Goal: Find specific page/section: Find specific page/section

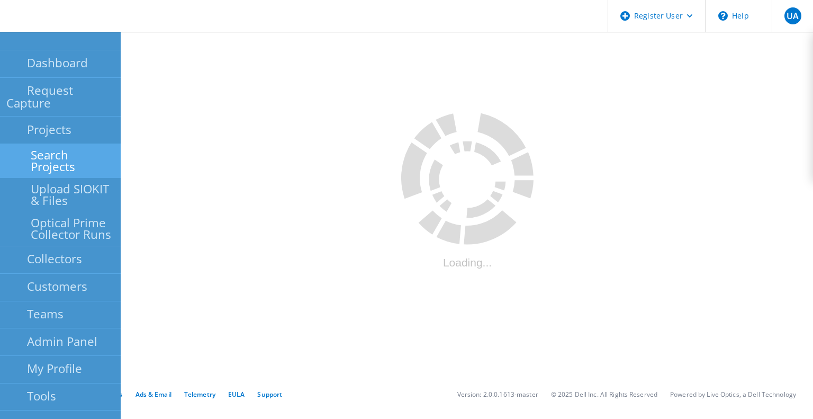
click at [54, 144] on link "Search Projects" at bounding box center [60, 161] width 121 height 34
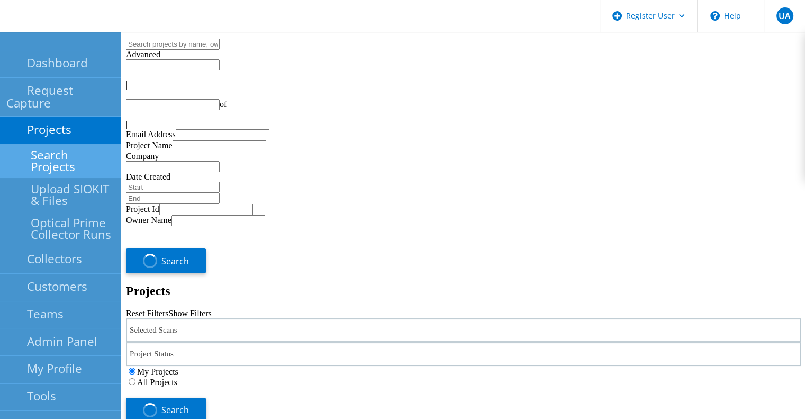
type input "1"
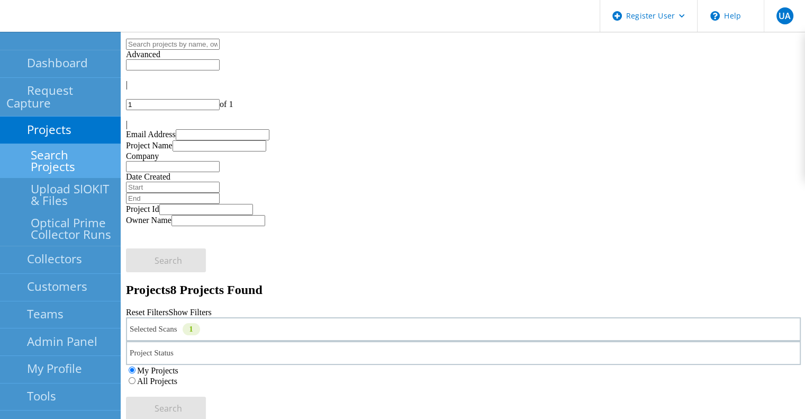
click at [247, 317] on div "Selected Scans 1" at bounding box center [463, 329] width 675 height 24
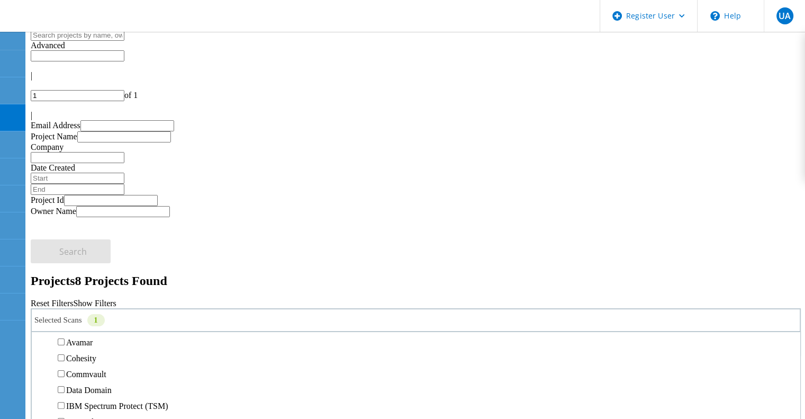
scroll to position [449, 0]
click at [82, 367] on label "All Projects" at bounding box center [62, 371] width 40 height 9
click at [40, 368] on input "All Projects" at bounding box center [36, 371] width 7 height 7
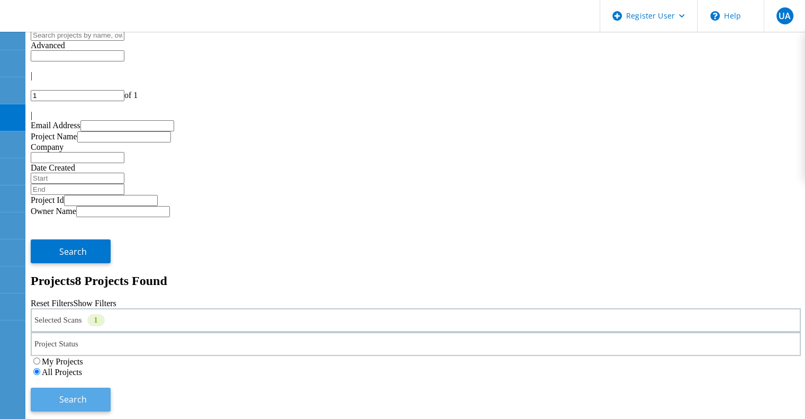
click at [87, 393] on span "Search" at bounding box center [73, 399] width 28 height 12
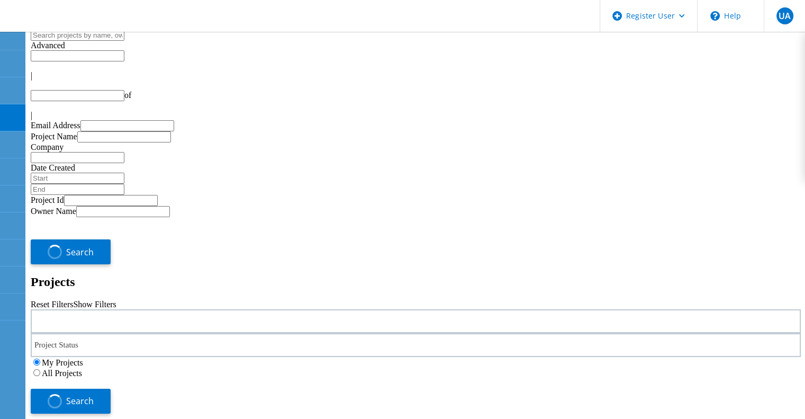
type input "1"
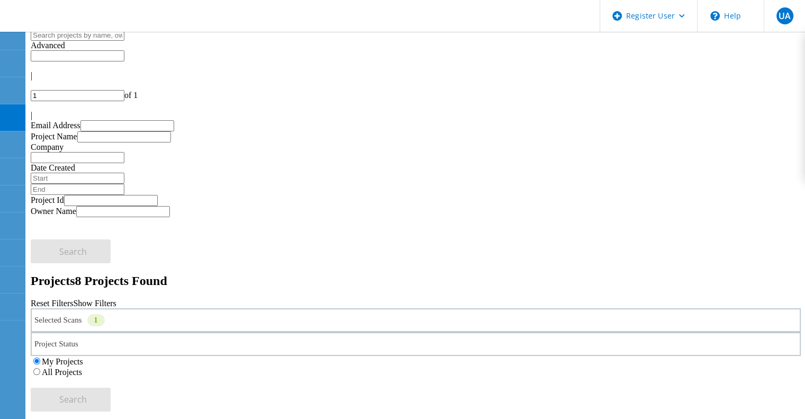
click at [117, 308] on div "Selected Scans 1" at bounding box center [416, 320] width 770 height 24
click at [128, 293] on label "Isilon/PowerScale" at bounding box center [96, 297] width 61 height 9
click at [65, 293] on input "Isilon/PowerScale" at bounding box center [61, 296] width 7 height 7
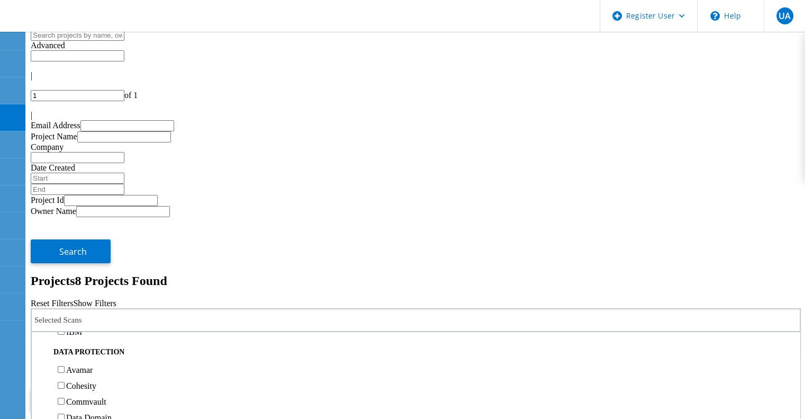
scroll to position [414, 0]
click at [81, 295] on label "Pure" at bounding box center [73, 299] width 15 height 9
click at [65, 295] on input "Pure" at bounding box center [61, 298] width 7 height 7
click at [82, 367] on label "All Projects" at bounding box center [62, 371] width 40 height 9
click at [40, 368] on input "All Projects" at bounding box center [36, 371] width 7 height 7
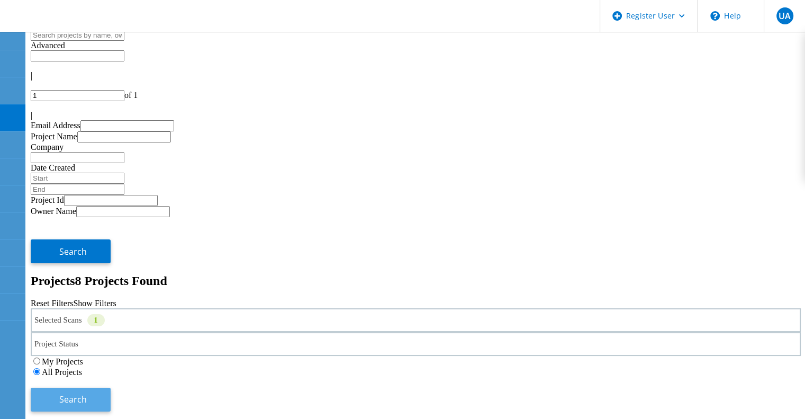
click at [87, 393] on span "Search" at bounding box center [73, 399] width 28 height 12
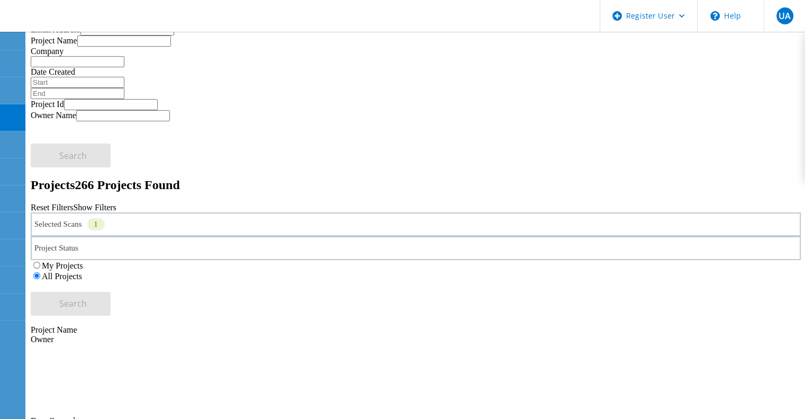
scroll to position [98, 0]
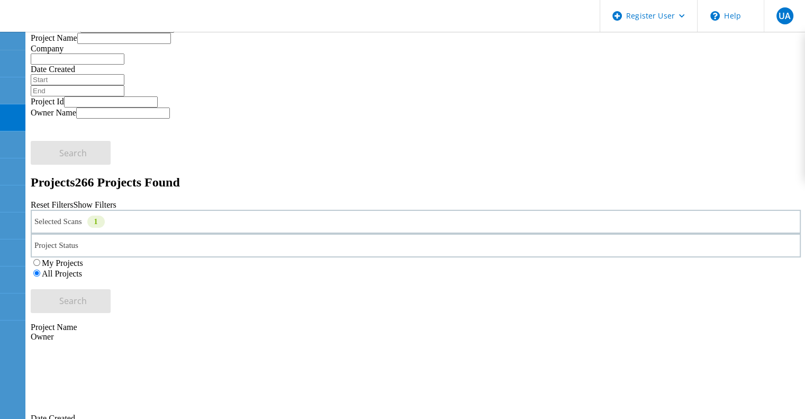
copy span "218172"
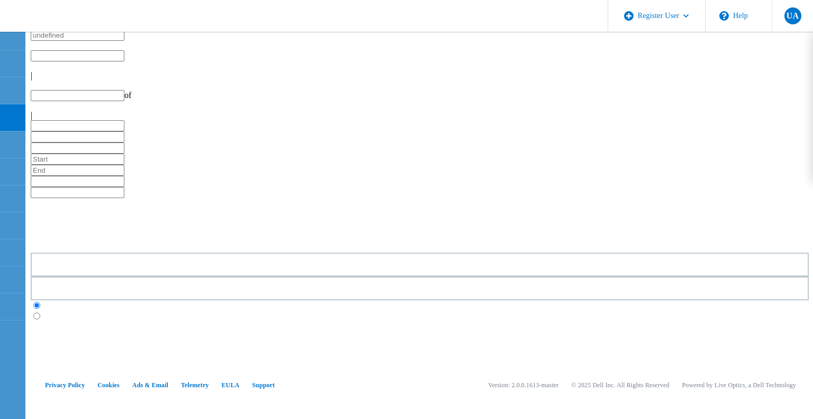
type input "1"
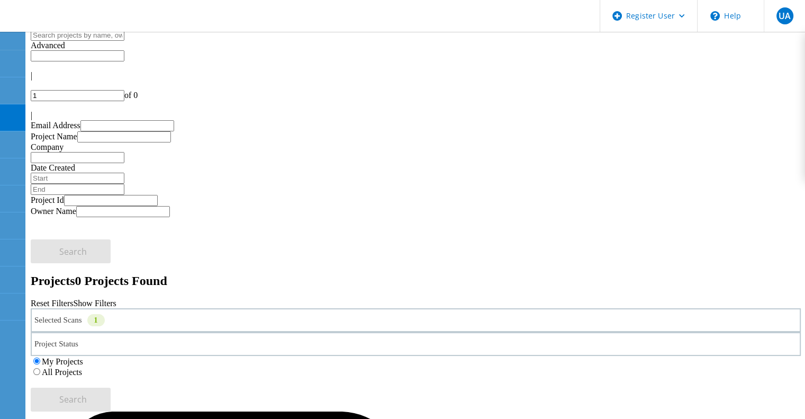
click at [82, 367] on label "All Projects" at bounding box center [62, 371] width 40 height 9
click at [40, 368] on input "All Projects" at bounding box center [36, 371] width 7 height 7
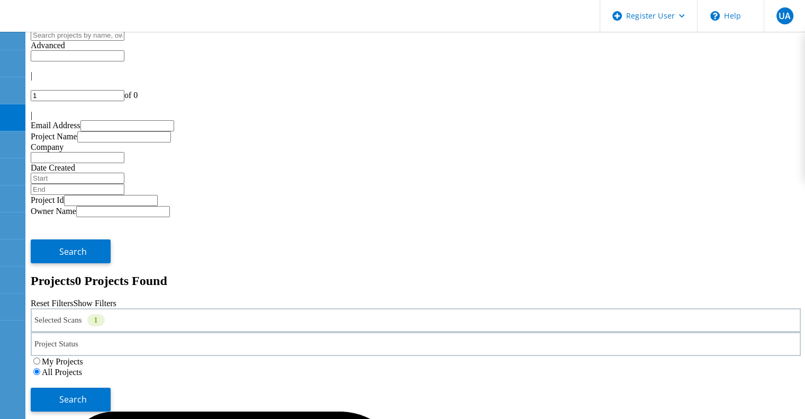
click at [151, 308] on div "Selected Scans 1" at bounding box center [416, 320] width 770 height 24
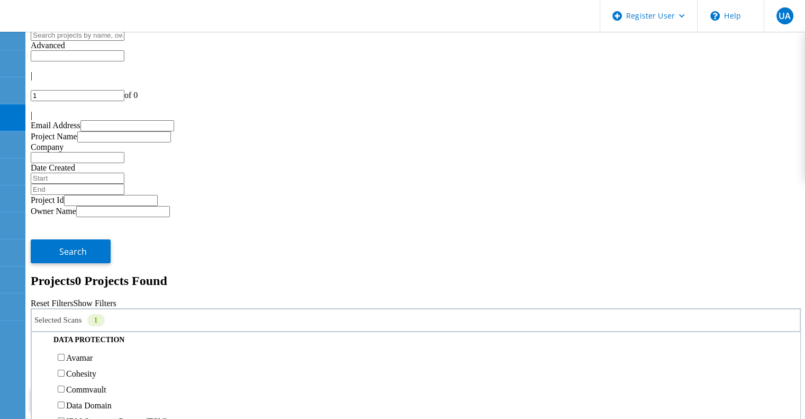
scroll to position [419, 0]
click at [81, 290] on label "Pure" at bounding box center [73, 294] width 15 height 9
click at [65, 291] on input "Pure" at bounding box center [61, 294] width 7 height 7
click at [128, 353] on label "Isilon/PowerScale" at bounding box center [96, 357] width 61 height 9
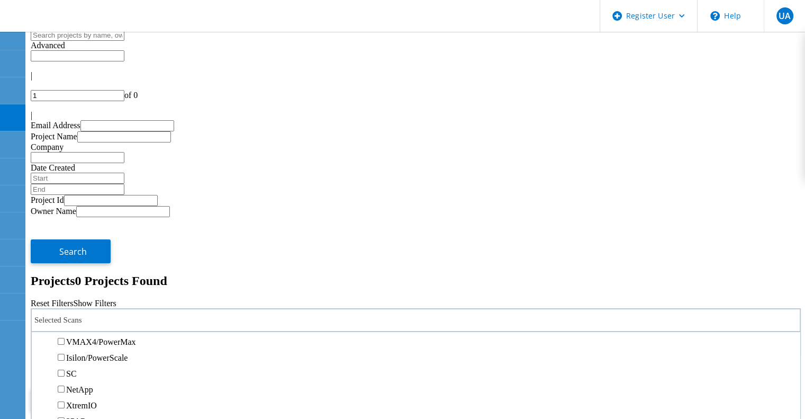
click at [65, 354] on input "Isilon/PowerScale" at bounding box center [61, 357] width 7 height 7
click at [111, 387] on button "Search" at bounding box center [71, 399] width 80 height 24
